Goal: Transaction & Acquisition: Purchase product/service

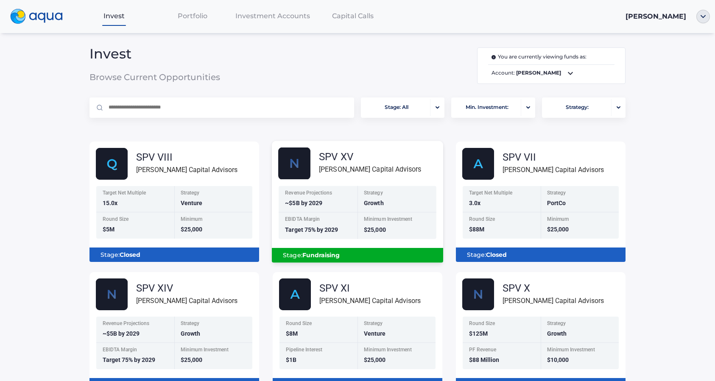
click at [313, 234] on div "EBIDTA Margin Target 75% by 2029" at bounding box center [318, 225] width 79 height 27
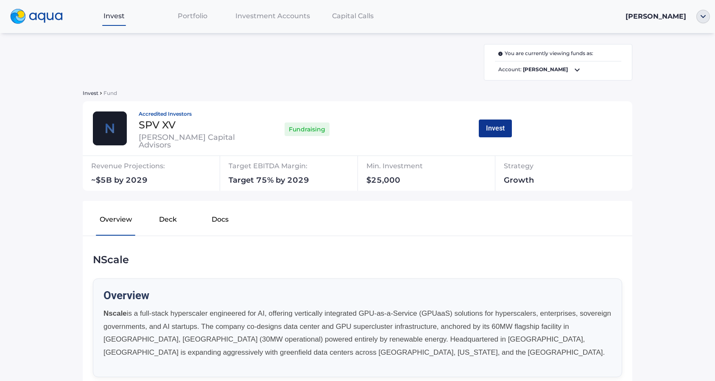
click at [497, 128] on button "Invest" at bounding box center [495, 129] width 33 height 18
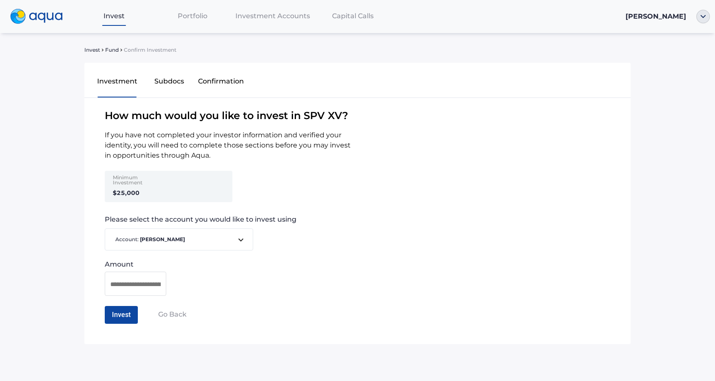
click at [162, 198] on div "Minimum Investment $25,000" at bounding box center [139, 186] width 66 height 31
drag, startPoint x: 132, startPoint y: 192, endPoint x: 103, endPoint y: 192, distance: 28.8
click at [103, 192] on div "Minimum Investment $25,000" at bounding box center [190, 190] width 212 height 38
click at [137, 192] on strong "$25,000" at bounding box center [126, 193] width 27 height 8
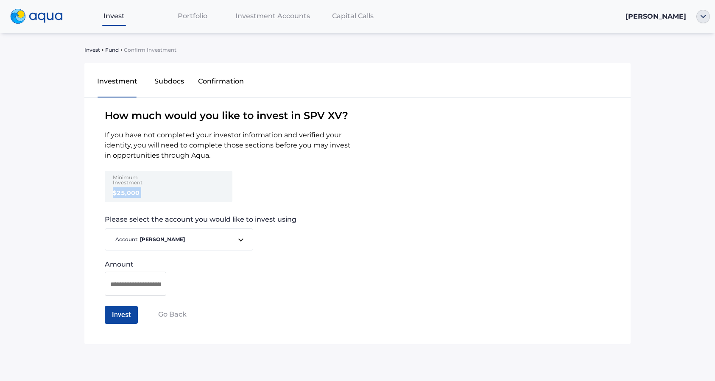
click at [137, 192] on strong "$25,000" at bounding box center [126, 193] width 27 height 8
click at [120, 192] on strong "$25,000" at bounding box center [126, 193] width 27 height 8
click at [150, 287] on input at bounding box center [135, 284] width 50 height 11
type input "*******"
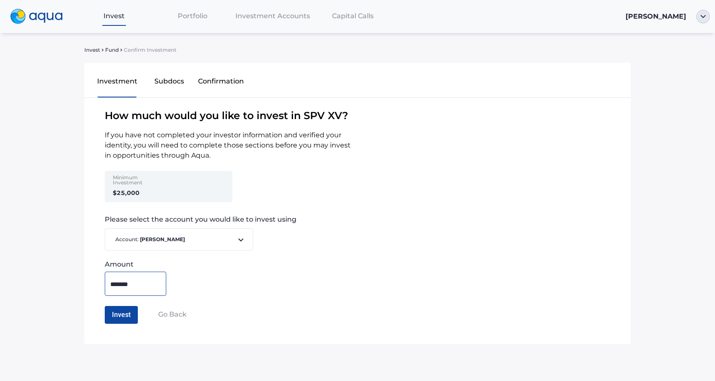
drag, startPoint x: 171, startPoint y: 282, endPoint x: 180, endPoint y: 283, distance: 8.6
click at [174, 282] on div "Amount *******" at bounding box center [357, 278] width 546 height 35
click at [113, 316] on button "Invest" at bounding box center [121, 315] width 33 height 18
click at [123, 314] on button "Confirm Investment" at bounding box center [142, 315] width 75 height 18
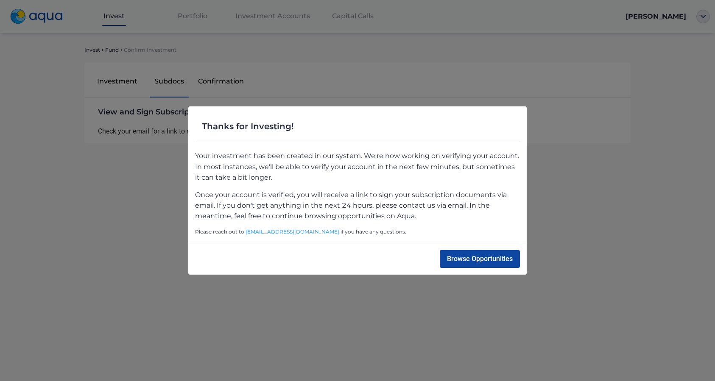
click at [557, 157] on div "Thanks for Investing! Your investment has been created in our system. We're now…" at bounding box center [357, 190] width 715 height 381
click at [497, 259] on button "Browse Opportunities" at bounding box center [480, 259] width 80 height 18
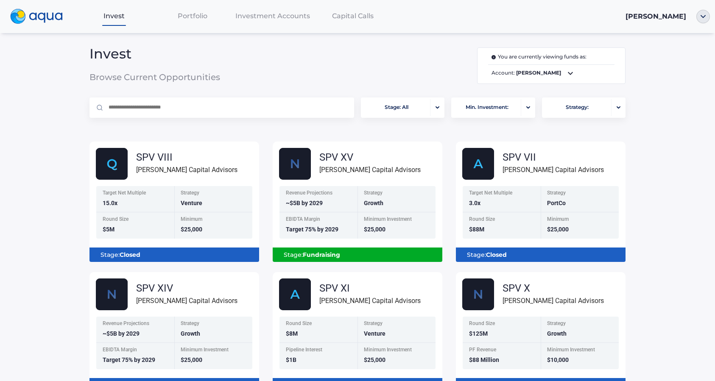
click at [680, 17] on span "[PERSON_NAME]" at bounding box center [655, 16] width 61 height 8
click at [702, 17] on img "button" at bounding box center [703, 17] width 14 height 14
click at [678, 52] on link "Documents" at bounding box center [671, 48] width 56 height 8
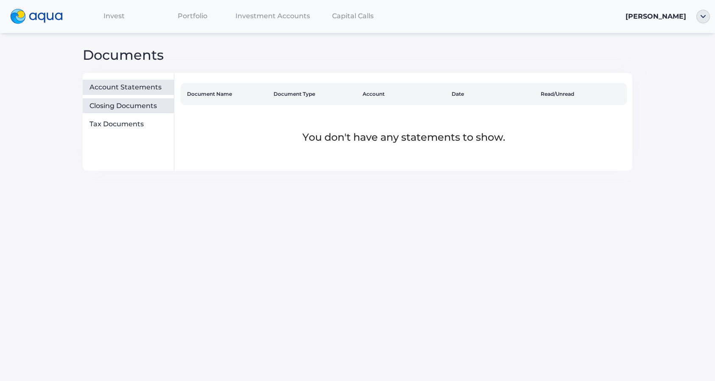
click at [137, 107] on div "Closing Documents" at bounding box center [129, 106] width 81 height 8
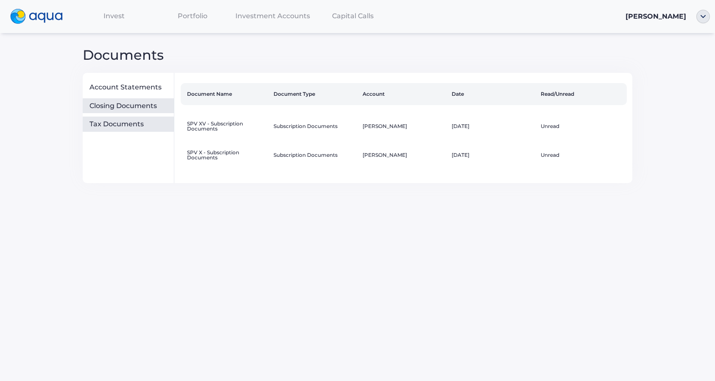
click at [131, 123] on div "Tax Documents" at bounding box center [129, 124] width 81 height 8
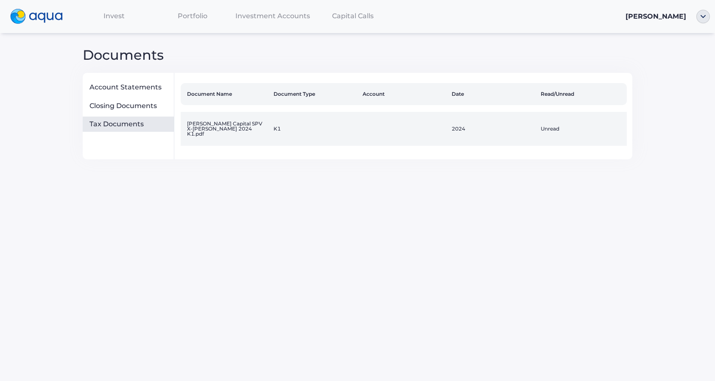
click at [194, 123] on td "[PERSON_NAME] Capital SPV X-[PERSON_NAME] 2024 K1.pdf" at bounding box center [225, 129] width 89 height 34
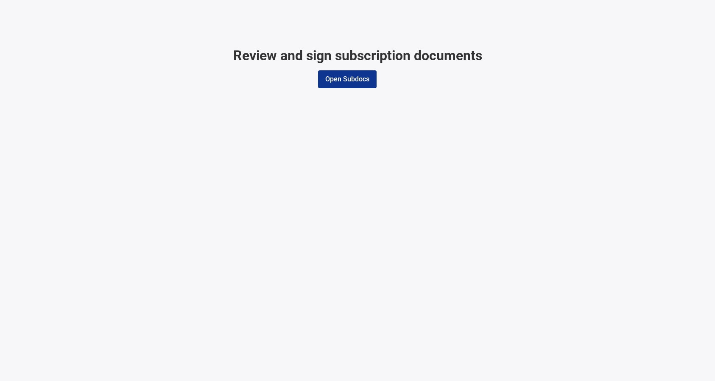
click at [352, 83] on button "Open Subdocs" at bounding box center [347, 79] width 59 height 18
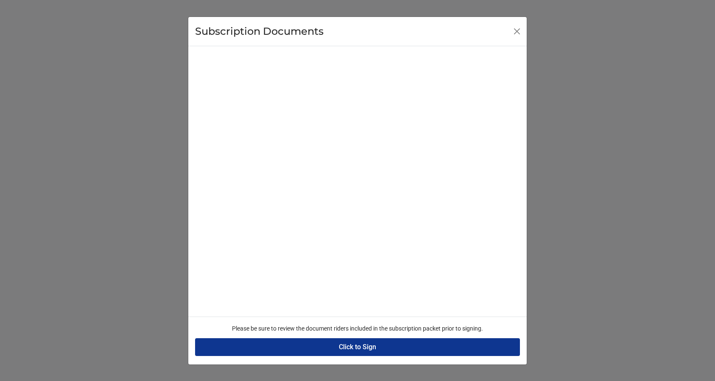
click at [360, 341] on button "Click to Sign" at bounding box center [357, 347] width 325 height 18
